Goal: Task Accomplishment & Management: Use online tool/utility

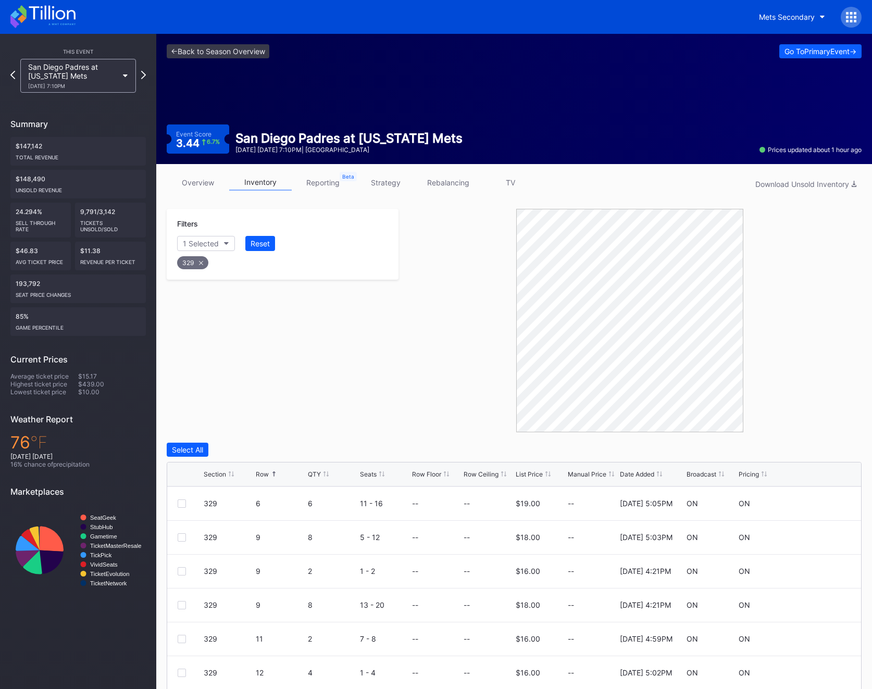
click at [43, 18] on icon at bounding box center [42, 16] width 65 height 23
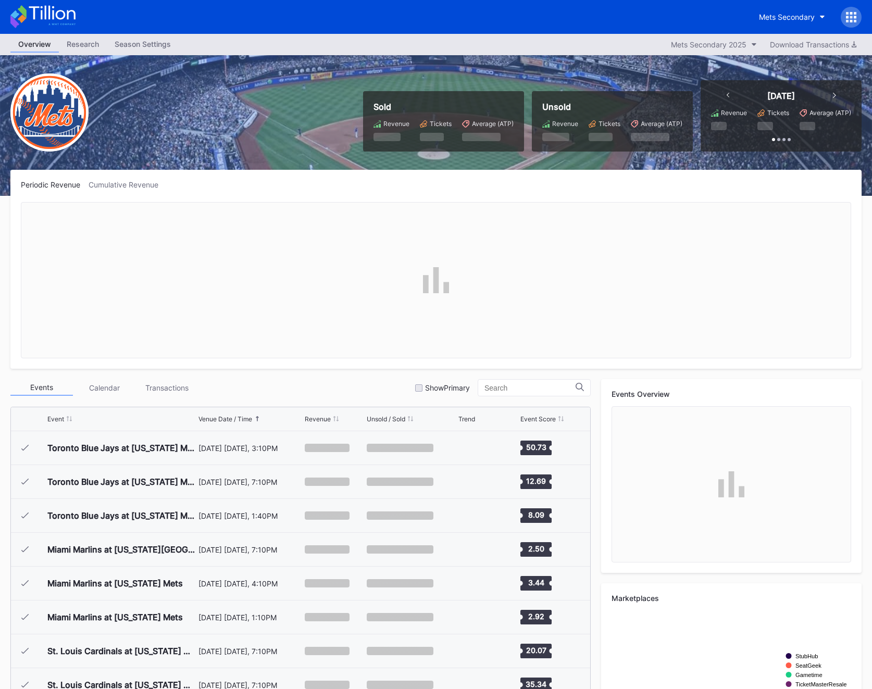
scroll to position [2368, 0]
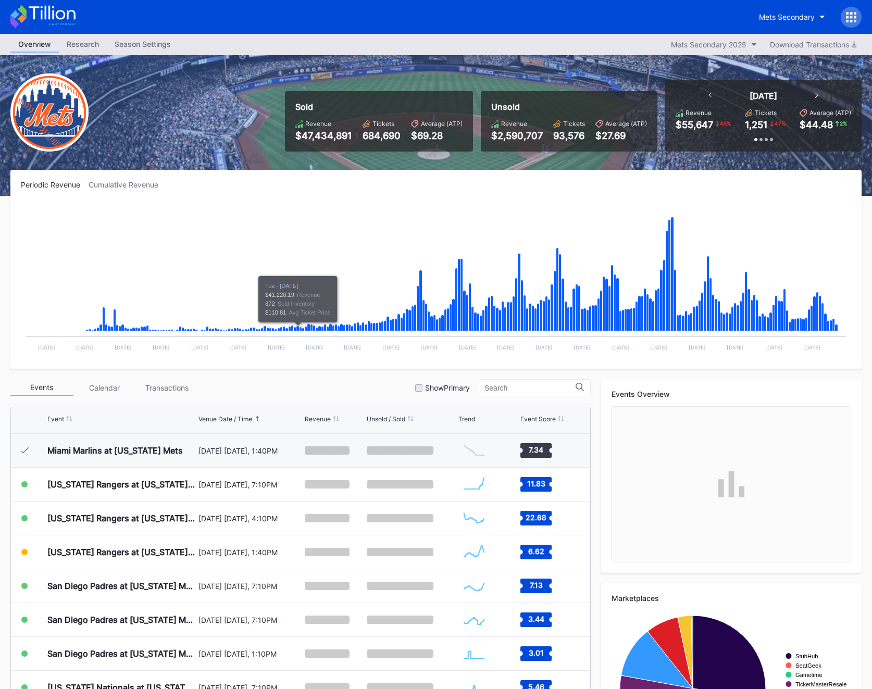
click at [858, 18] on div at bounding box center [851, 17] width 21 height 21
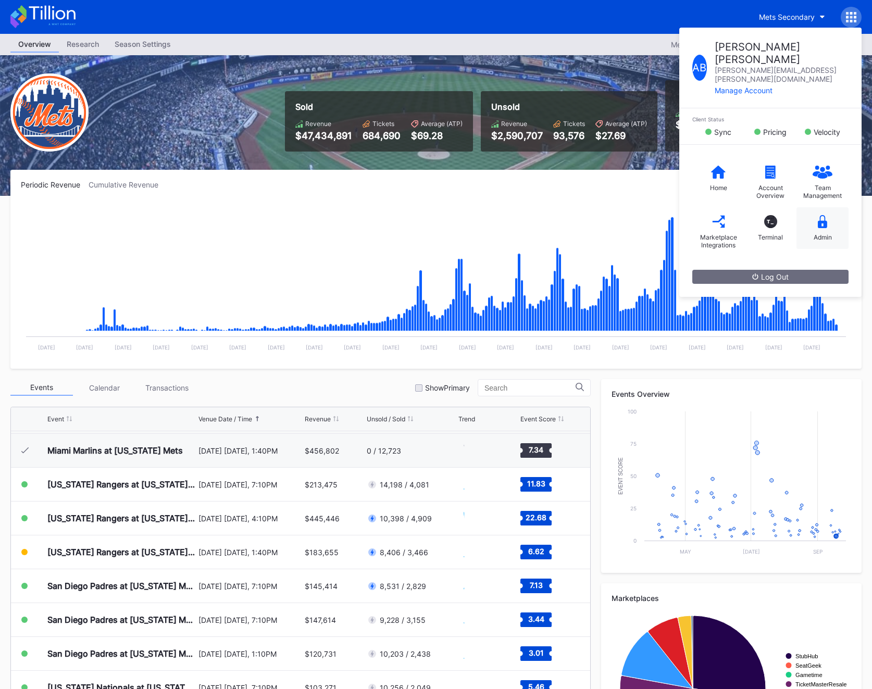
click at [829, 225] on div "Admin" at bounding box center [822, 228] width 52 height 42
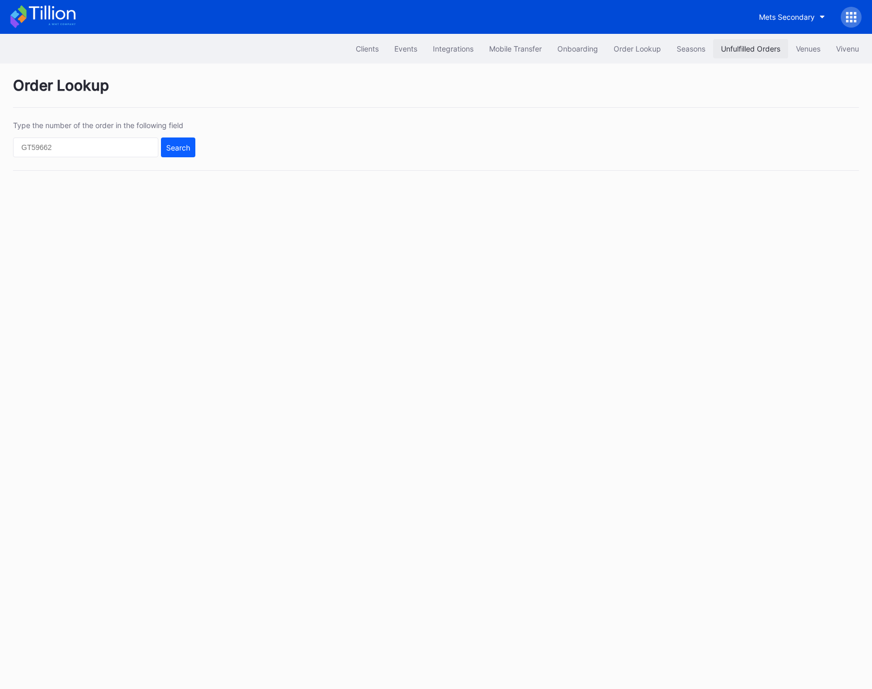
click at [732, 49] on div "Unfulfilled Orders" at bounding box center [750, 48] width 59 height 9
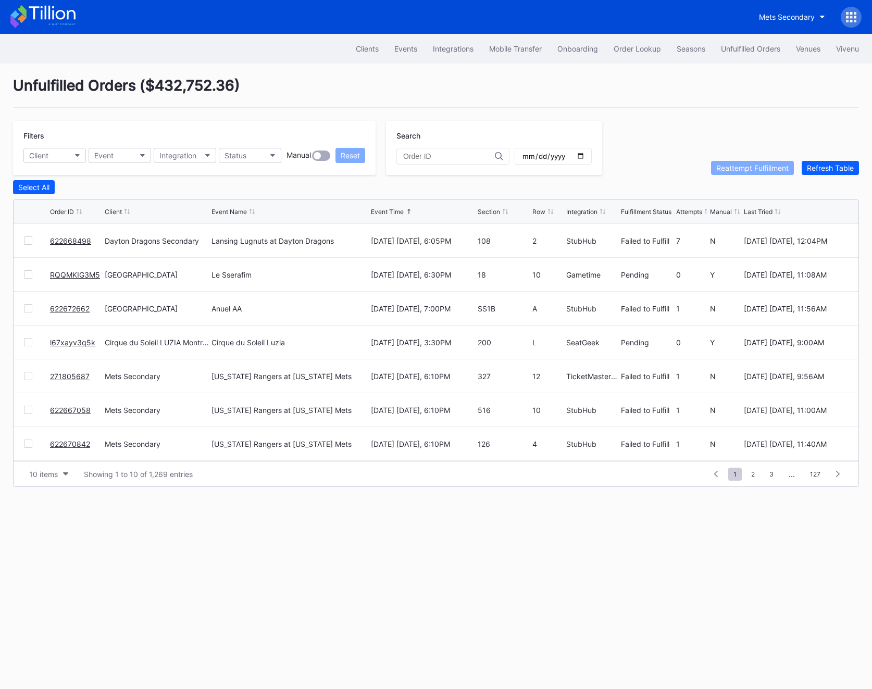
click at [69, 240] on link "622668498" at bounding box center [70, 240] width 41 height 9
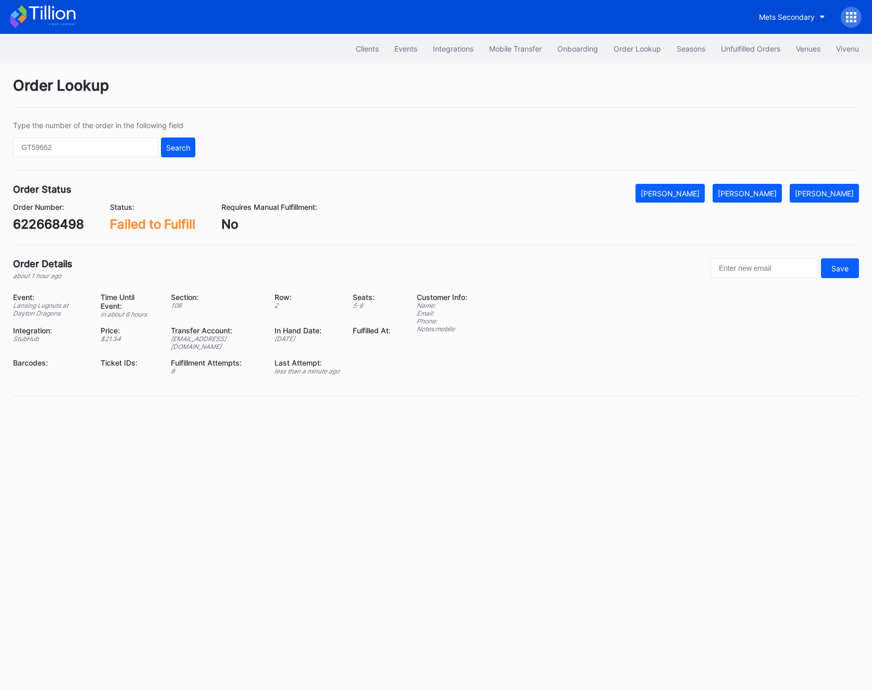
click at [51, 223] on div "622668498" at bounding box center [48, 224] width 71 height 15
copy div "622668498"
click at [47, 223] on div "622668498" at bounding box center [48, 224] width 71 height 15
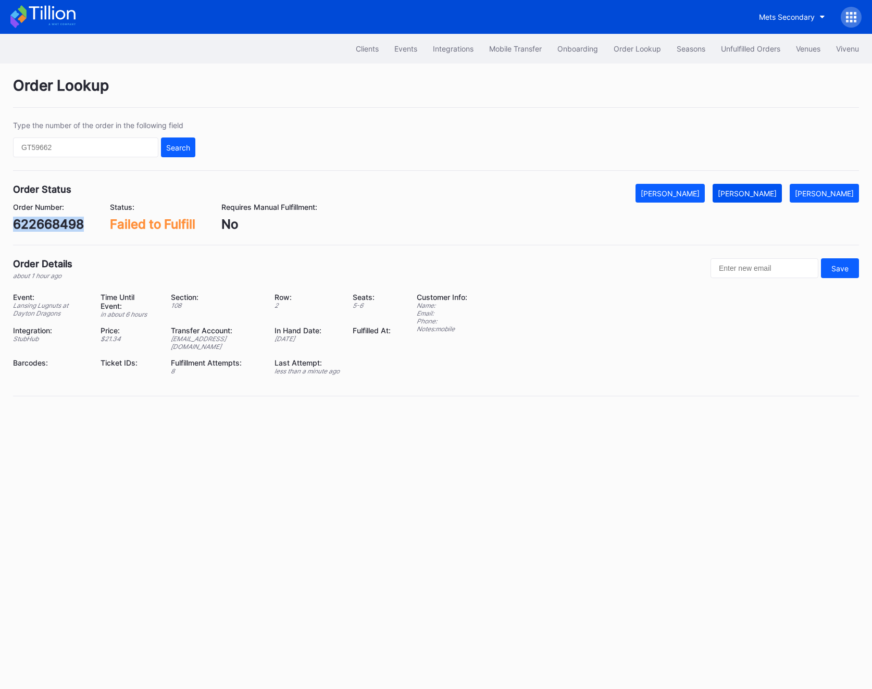
click at [762, 189] on div "[PERSON_NAME]" at bounding box center [747, 193] width 59 height 9
click at [738, 55] on button "Unfulfilled Orders" at bounding box center [750, 48] width 75 height 19
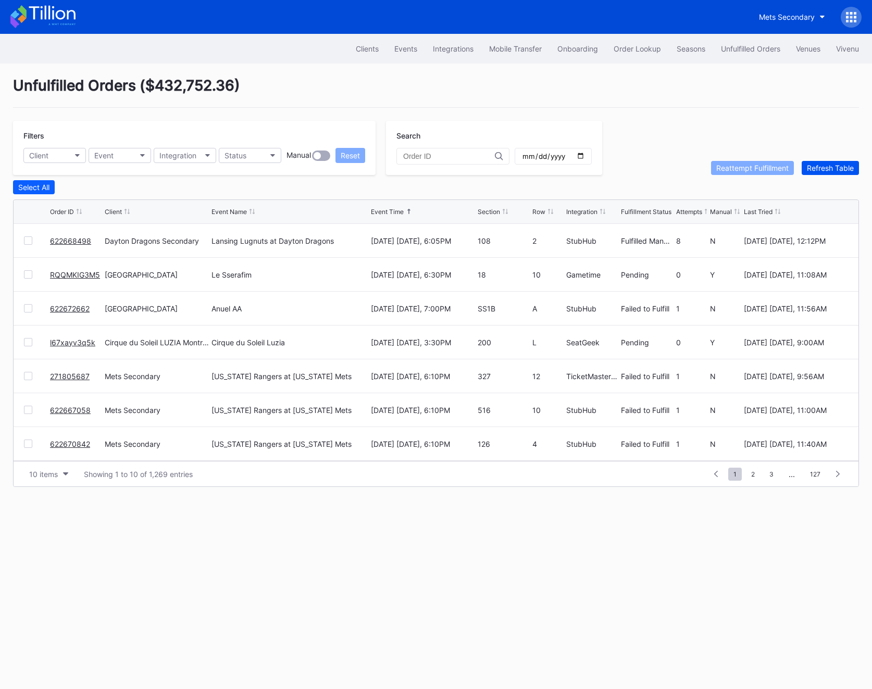
click at [826, 165] on div "Refresh Table" at bounding box center [830, 168] width 47 height 9
click at [60, 238] on link "RQQMKIG3M5" at bounding box center [75, 240] width 50 height 9
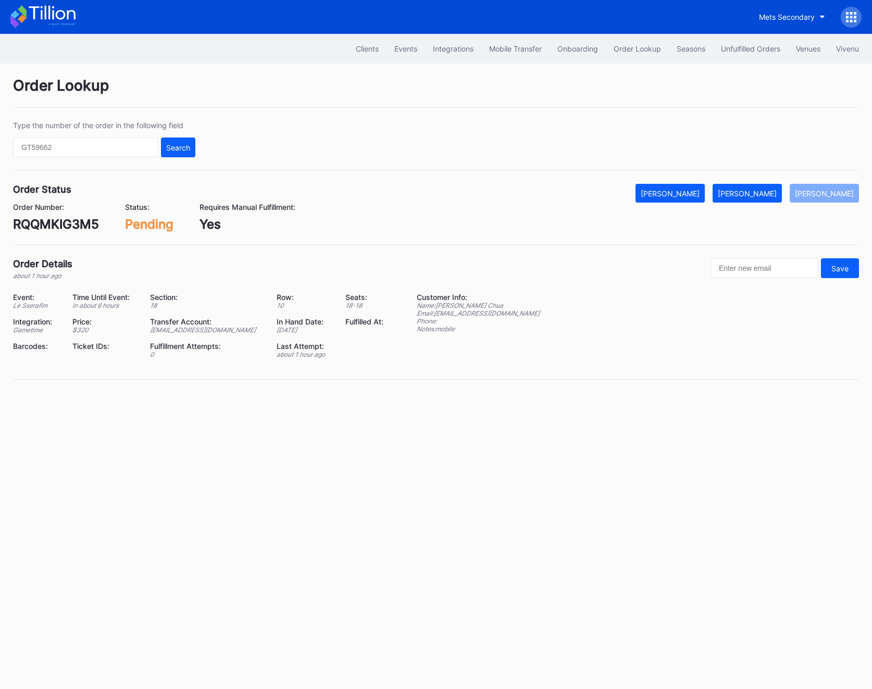
click at [62, 228] on div "RQQMKIG3M5" at bounding box center [56, 224] width 86 height 15
copy div "RQQMKIG3M5"
click at [762, 196] on div "[PERSON_NAME]" at bounding box center [747, 193] width 59 height 9
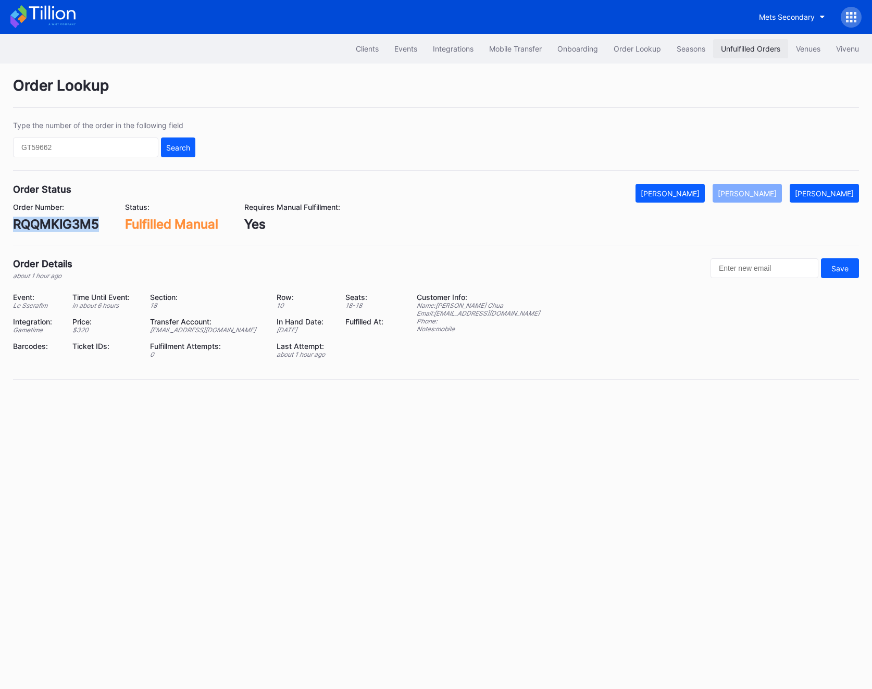
click at [718, 49] on button "Unfulfilled Orders" at bounding box center [750, 48] width 75 height 19
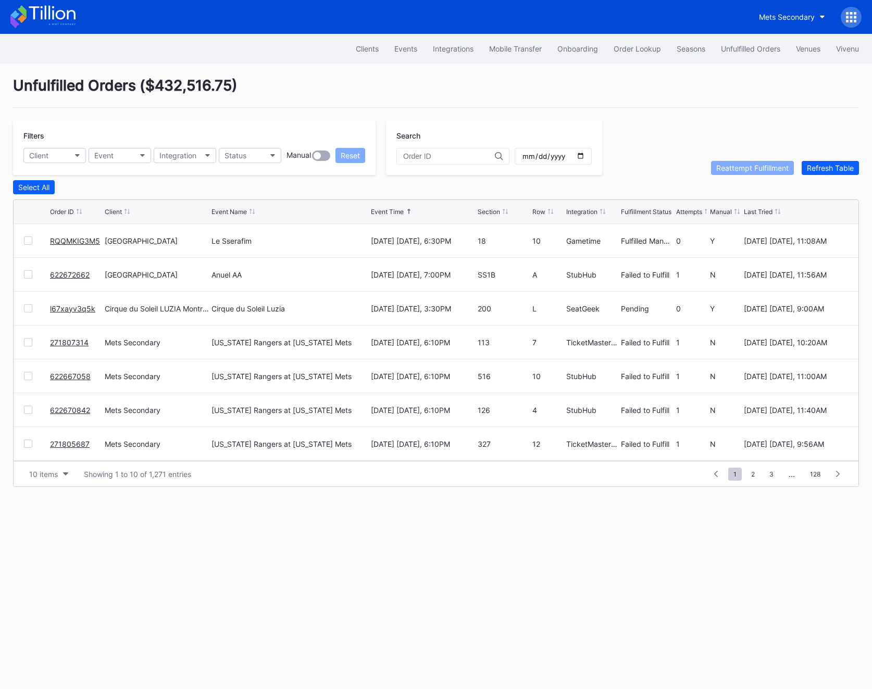
click at [73, 275] on link "622672662" at bounding box center [70, 274] width 40 height 9
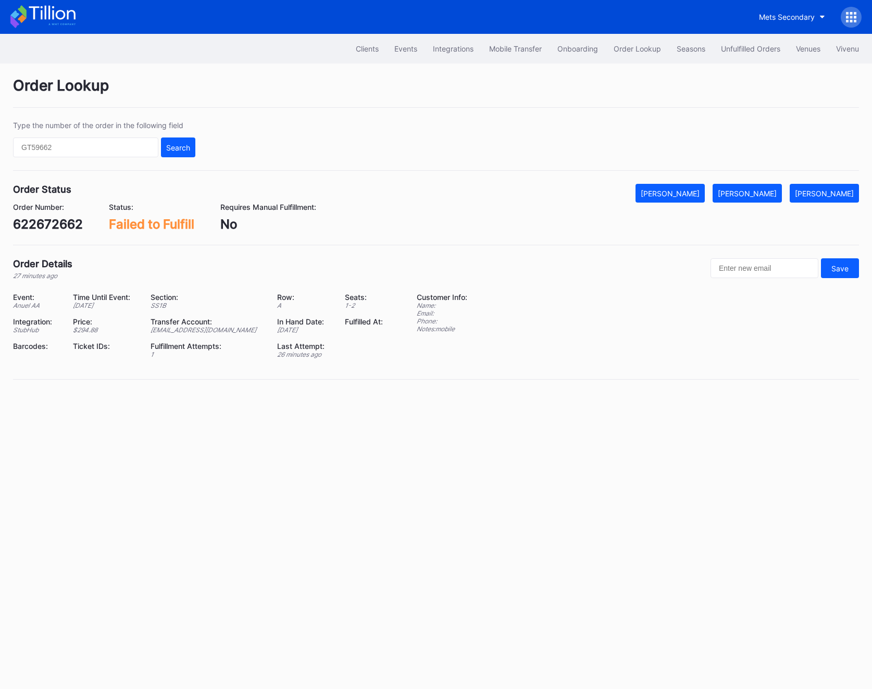
click at [48, 222] on div "622672662" at bounding box center [48, 224] width 70 height 15
copy div "622672662"
click at [764, 204] on div "Order Number: 622672662 Status: Failed to Fulfill Requires Manual Fulfillment: …" at bounding box center [436, 217] width 846 height 29
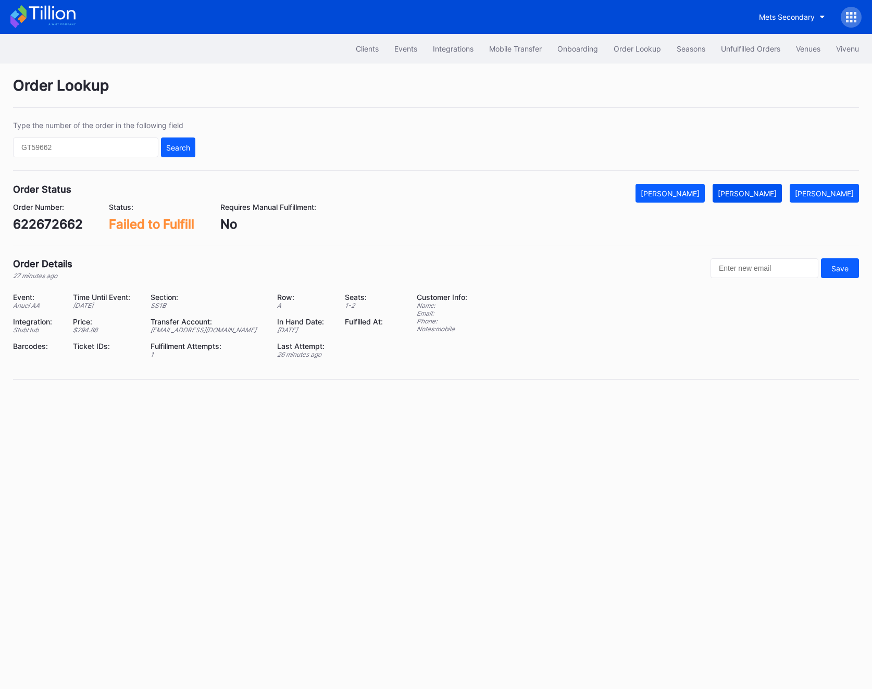
click at [764, 197] on div "[PERSON_NAME]" at bounding box center [747, 193] width 59 height 9
click at [45, 222] on div "622672662" at bounding box center [48, 224] width 70 height 15
copy div "622672662"
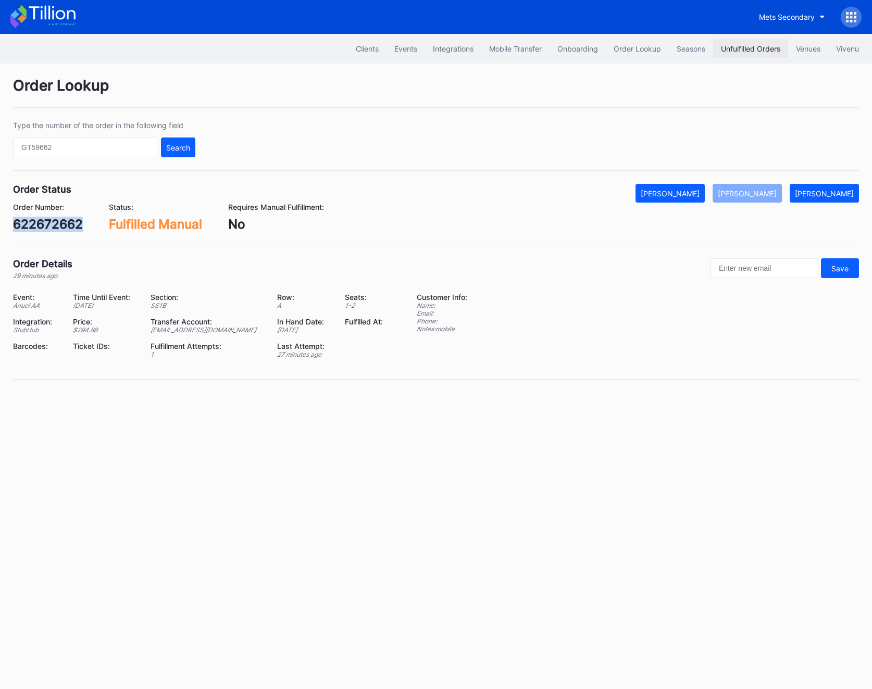
click at [744, 44] on div "Unfulfilled Orders" at bounding box center [750, 48] width 59 height 9
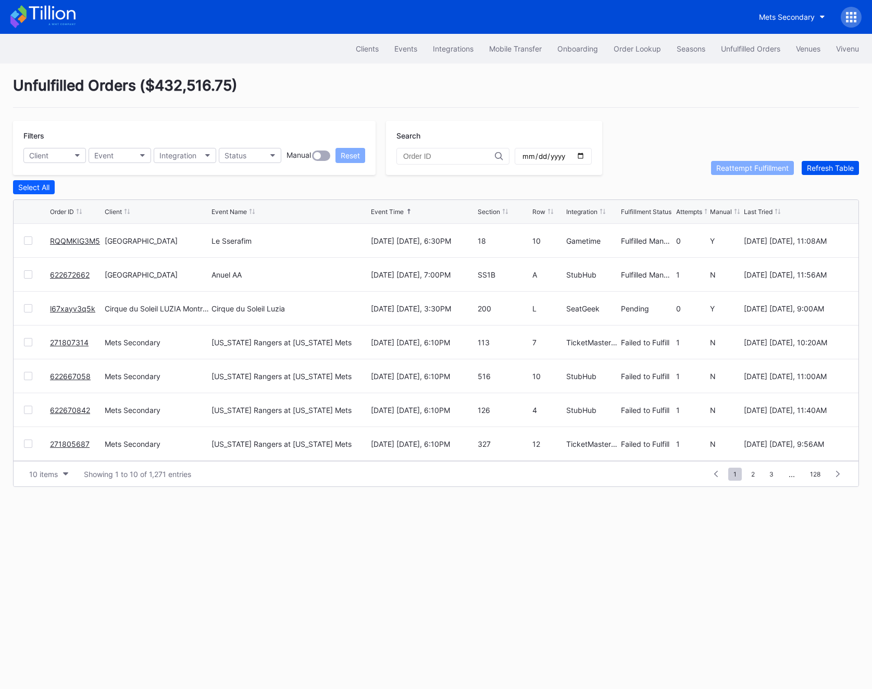
click at [831, 169] on div "Refresh Table" at bounding box center [830, 168] width 47 height 9
click at [58, 241] on link "l67xayv3q5k" at bounding box center [72, 240] width 45 height 9
